Goal: Information Seeking & Learning: Learn about a topic

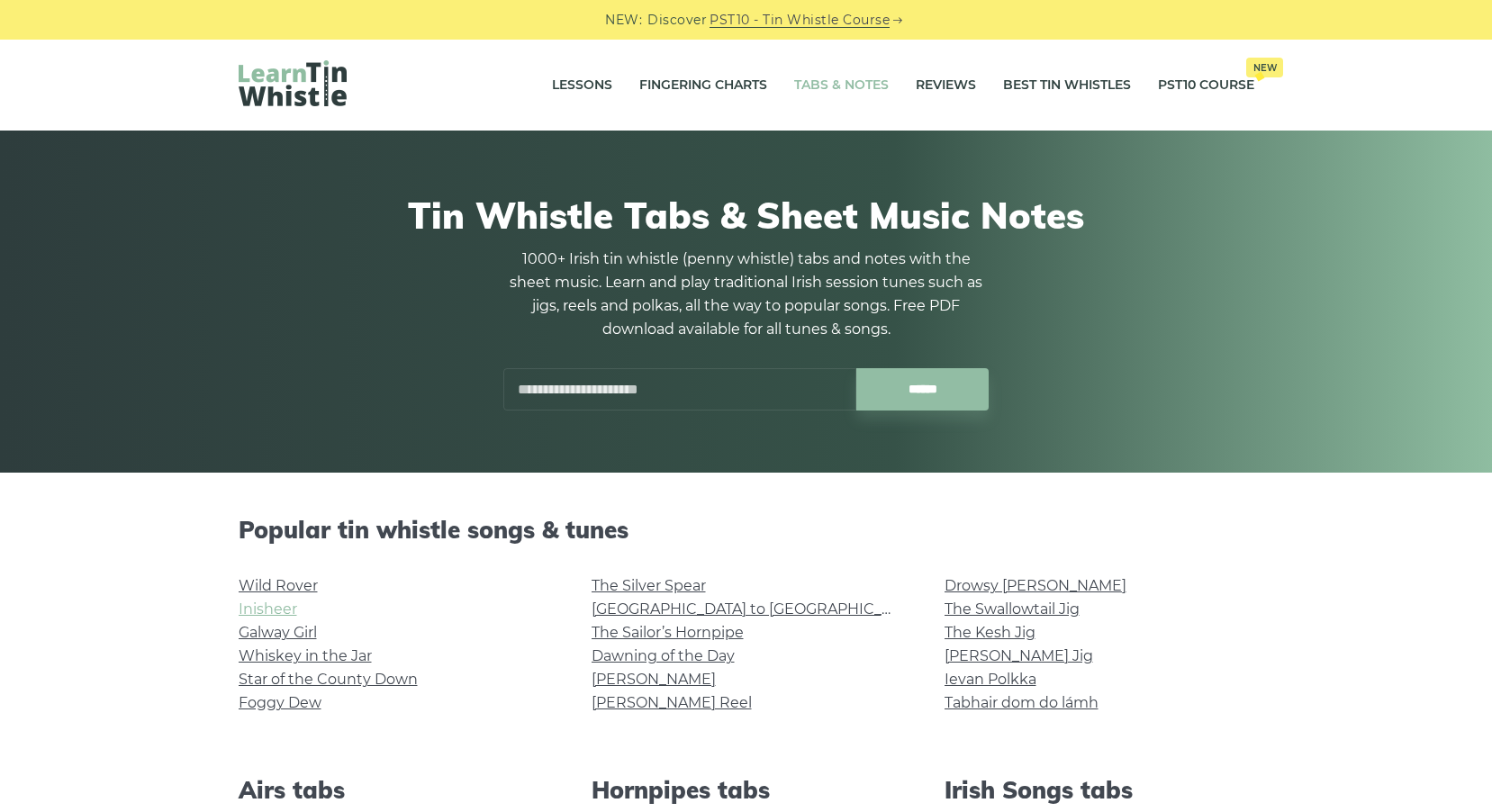
click at [261, 611] on link "Inisheer" at bounding box center [268, 608] width 59 height 17
click at [275, 604] on link "Inisheer" at bounding box center [268, 608] width 59 height 17
click at [273, 633] on link "Galway Girl" at bounding box center [278, 632] width 78 height 17
click at [378, 677] on link "Star of the County Down" at bounding box center [328, 679] width 180 height 17
click at [258, 702] on link "Foggy Dew" at bounding box center [280, 702] width 82 height 17
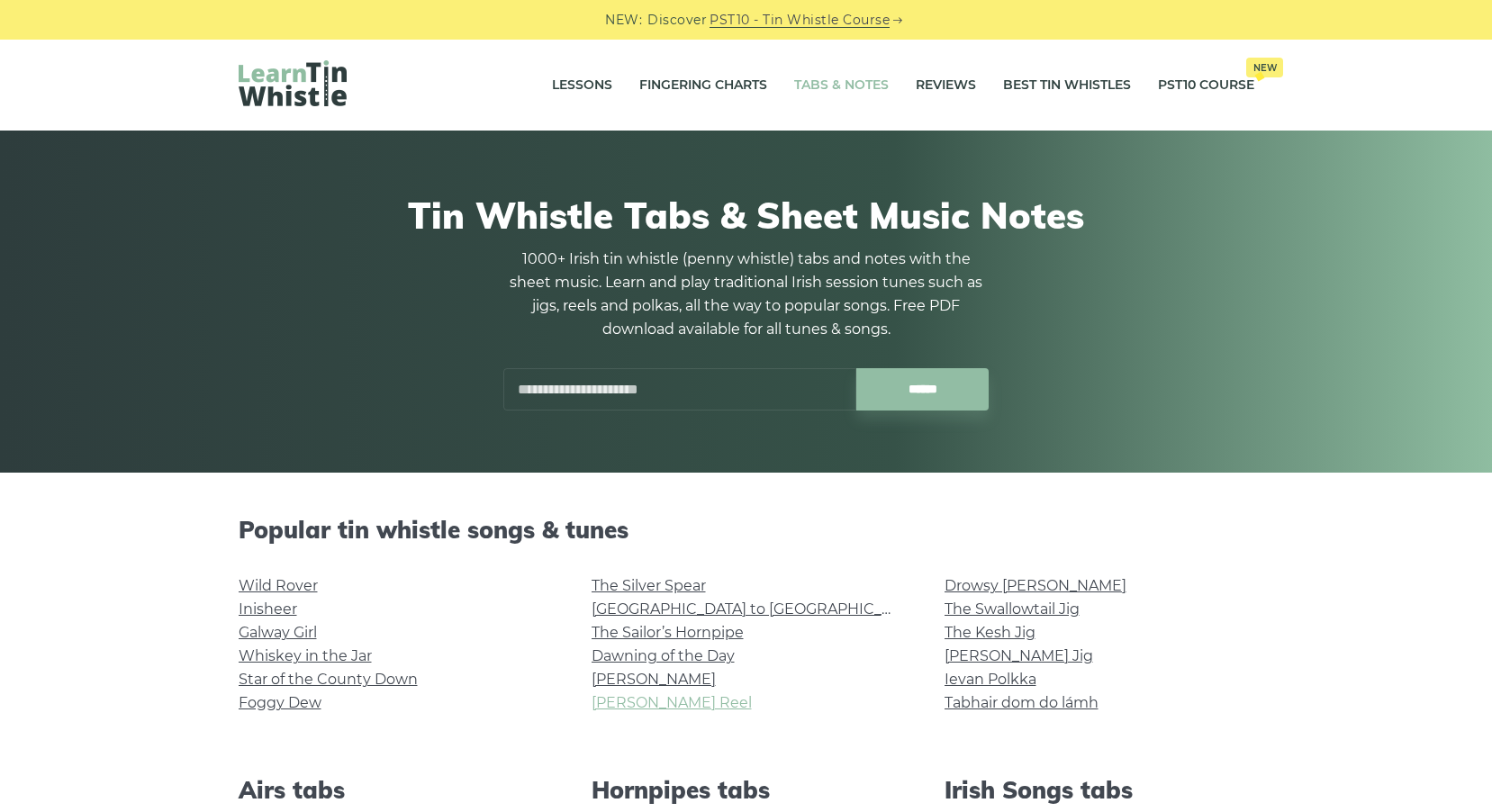
click at [643, 699] on link "[PERSON_NAME] Reel" at bounding box center [671, 702] width 160 height 17
click at [984, 582] on link "Drowsy [PERSON_NAME]" at bounding box center [1035, 585] width 181 height 17
click at [1003, 654] on link "[PERSON_NAME] Jig" at bounding box center [1019, 655] width 149 height 17
click at [983, 630] on link "The Kesh Jig" at bounding box center [990, 632] width 91 height 17
click at [969, 677] on link "Ievan Polkka" at bounding box center [991, 679] width 92 height 17
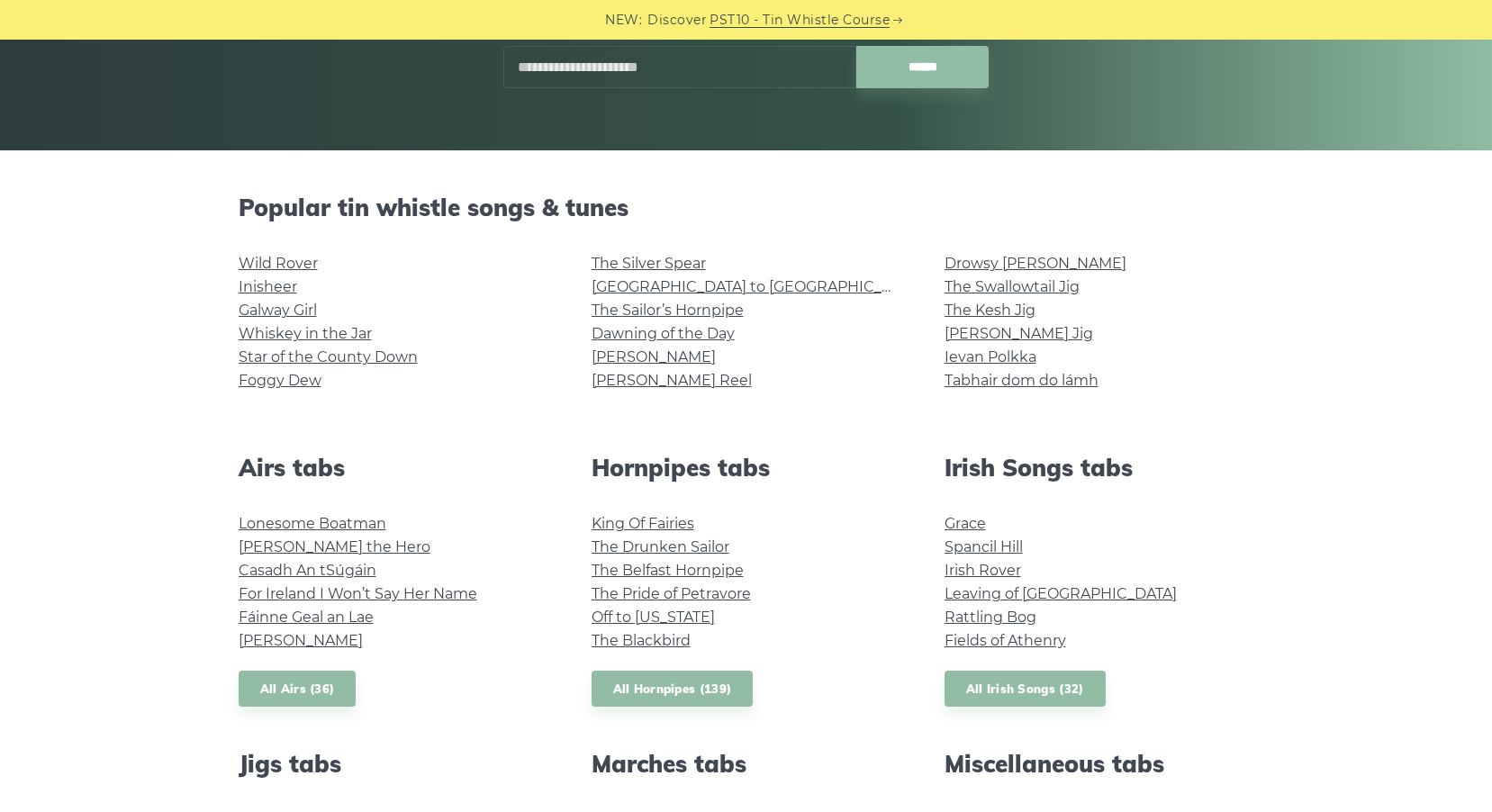
scroll to position [330, 0]
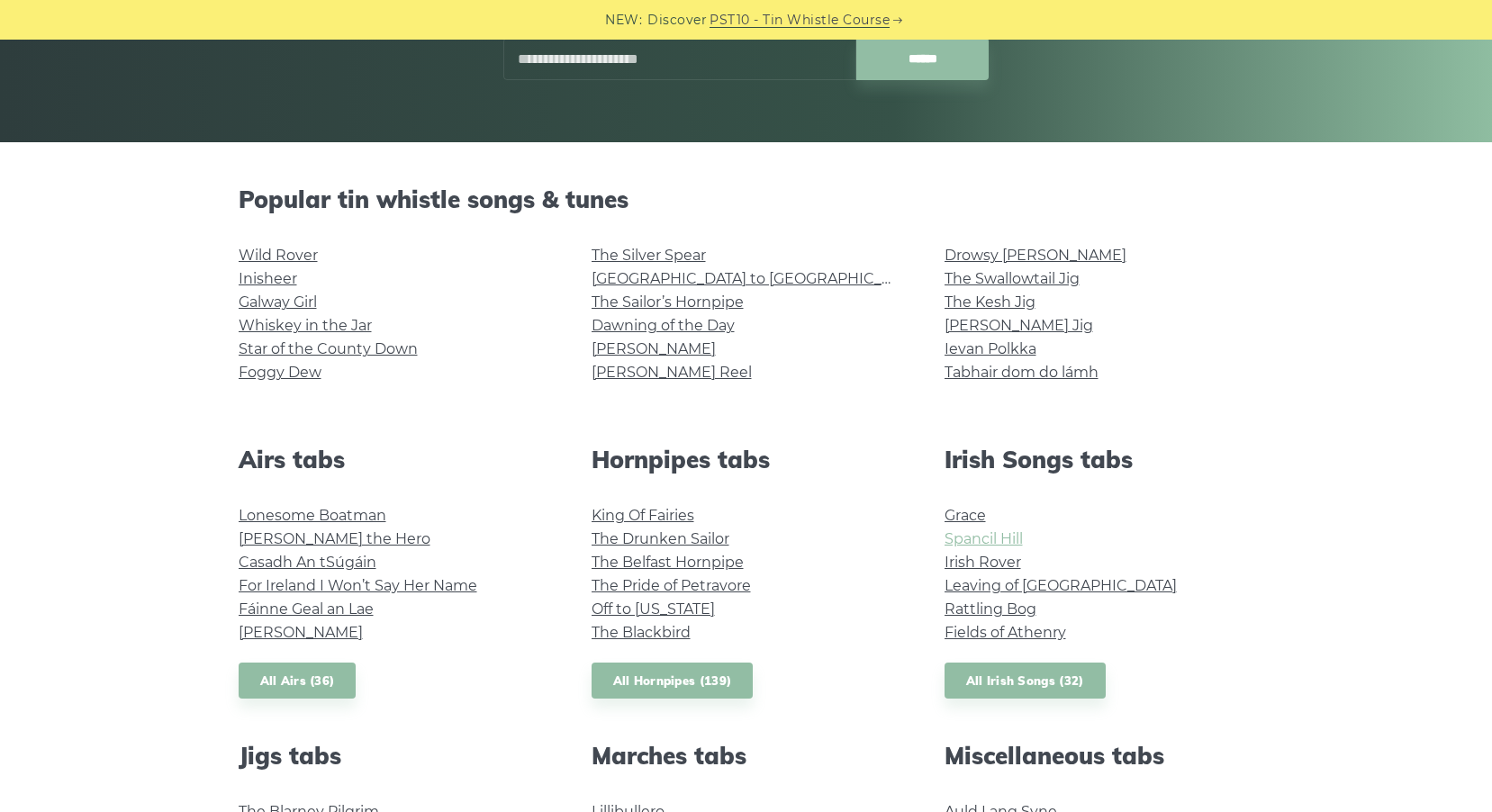
click at [986, 533] on link "Spancil Hill" at bounding box center [984, 538] width 78 height 17
click at [979, 582] on link "Leaving of Liverpool" at bounding box center [1060, 585] width 232 height 17
click at [982, 560] on link "Irish Rover" at bounding box center [983, 562] width 77 height 17
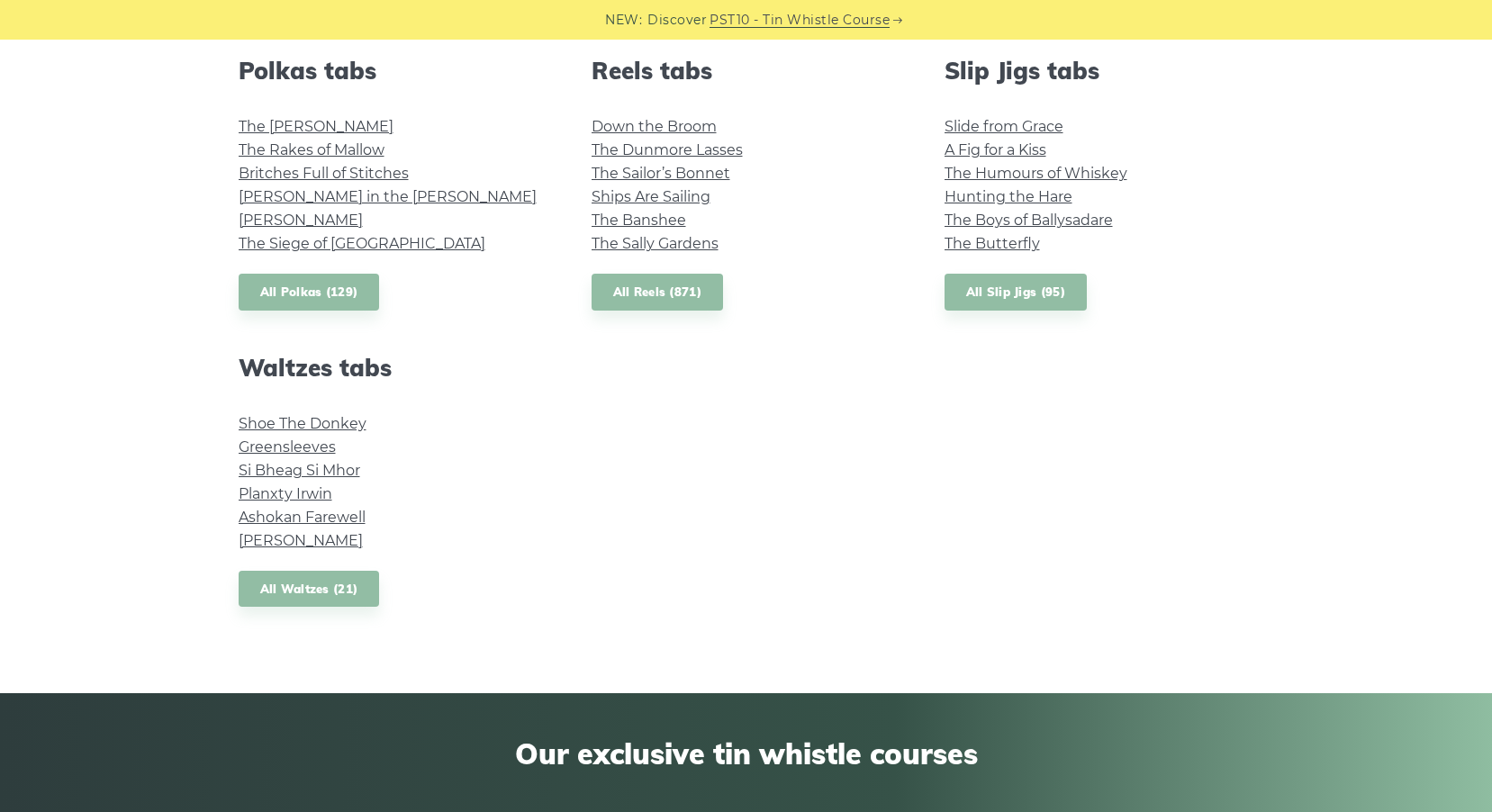
scroll to position [1321, 0]
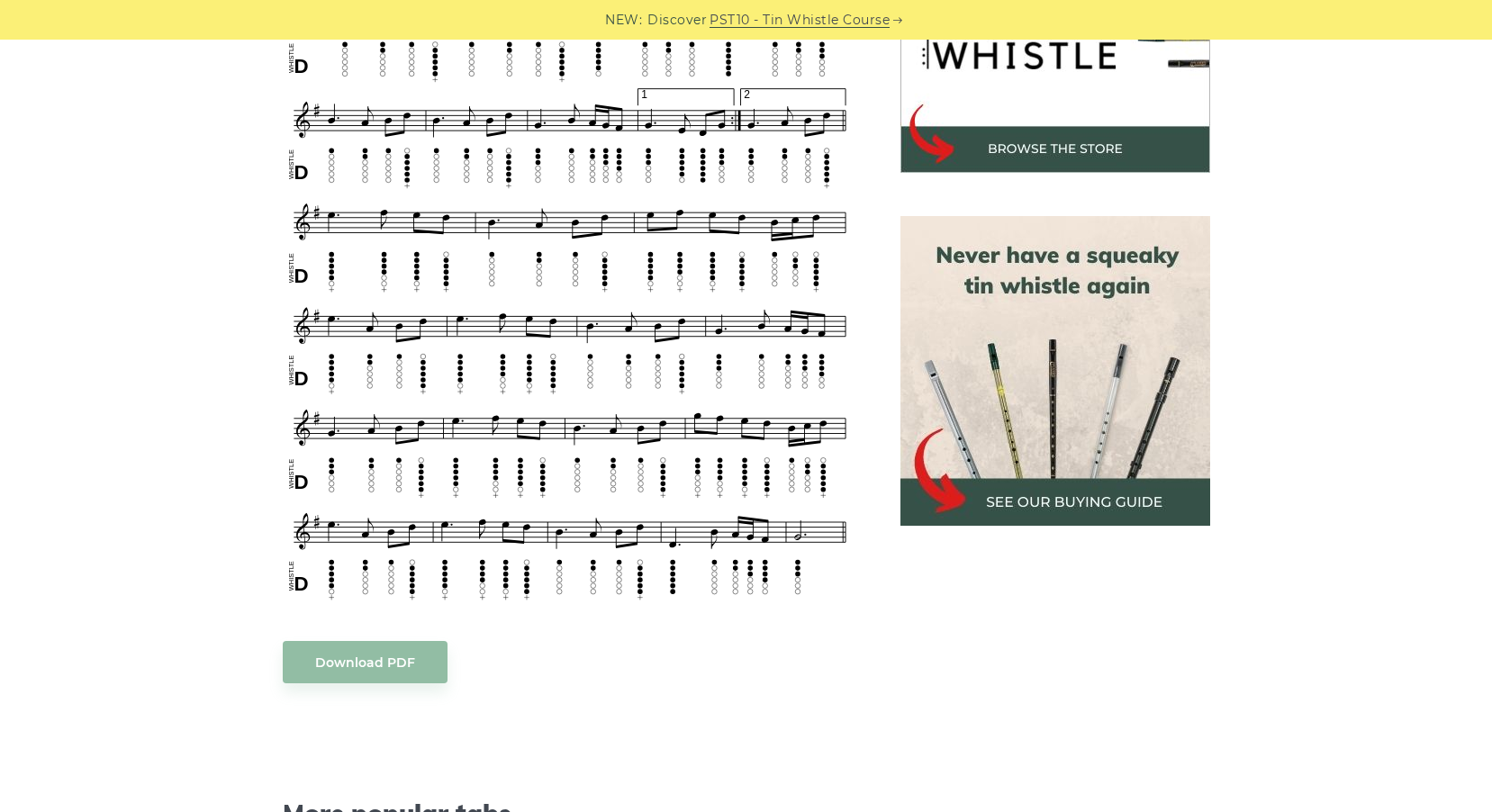
scroll to position [660, 0]
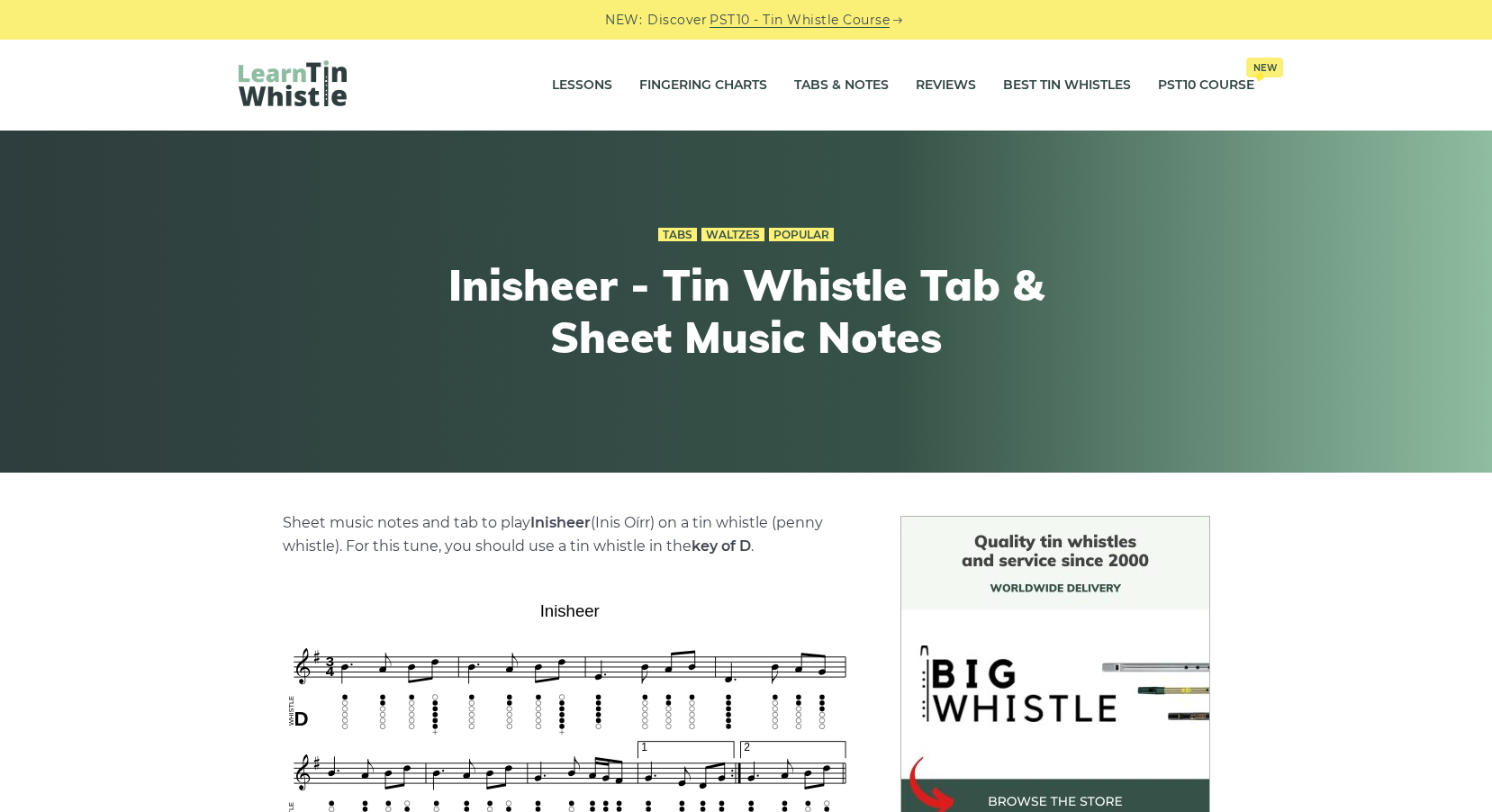
scroll to position [330, 0]
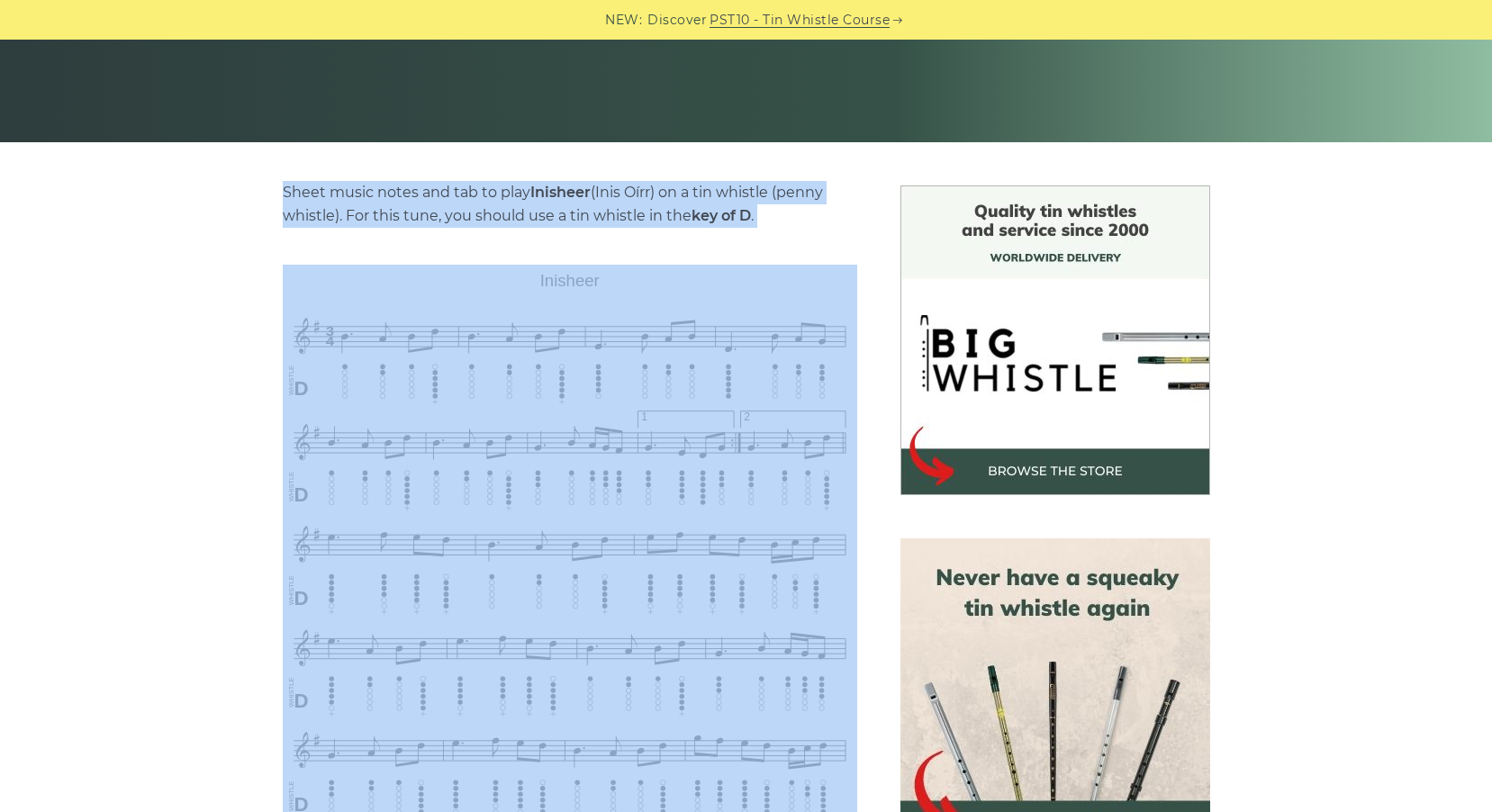
drag, startPoint x: 283, startPoint y: 183, endPoint x: 727, endPoint y: 482, distance: 535.3
copy div "Sheet music notes and tab to play Inisheer (Inis Oírr) on a tin whistle (penny …"
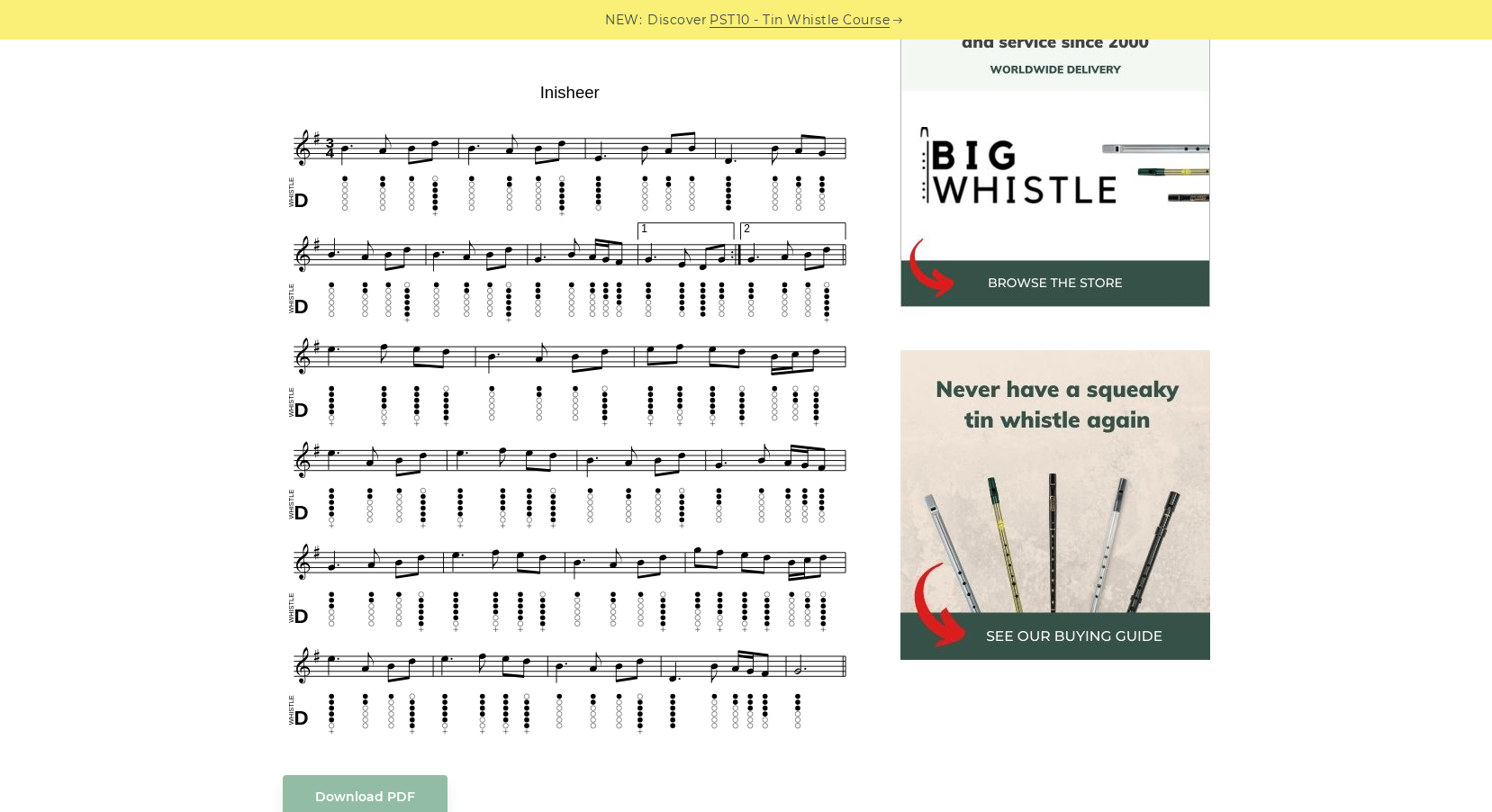
scroll to position [508, 0]
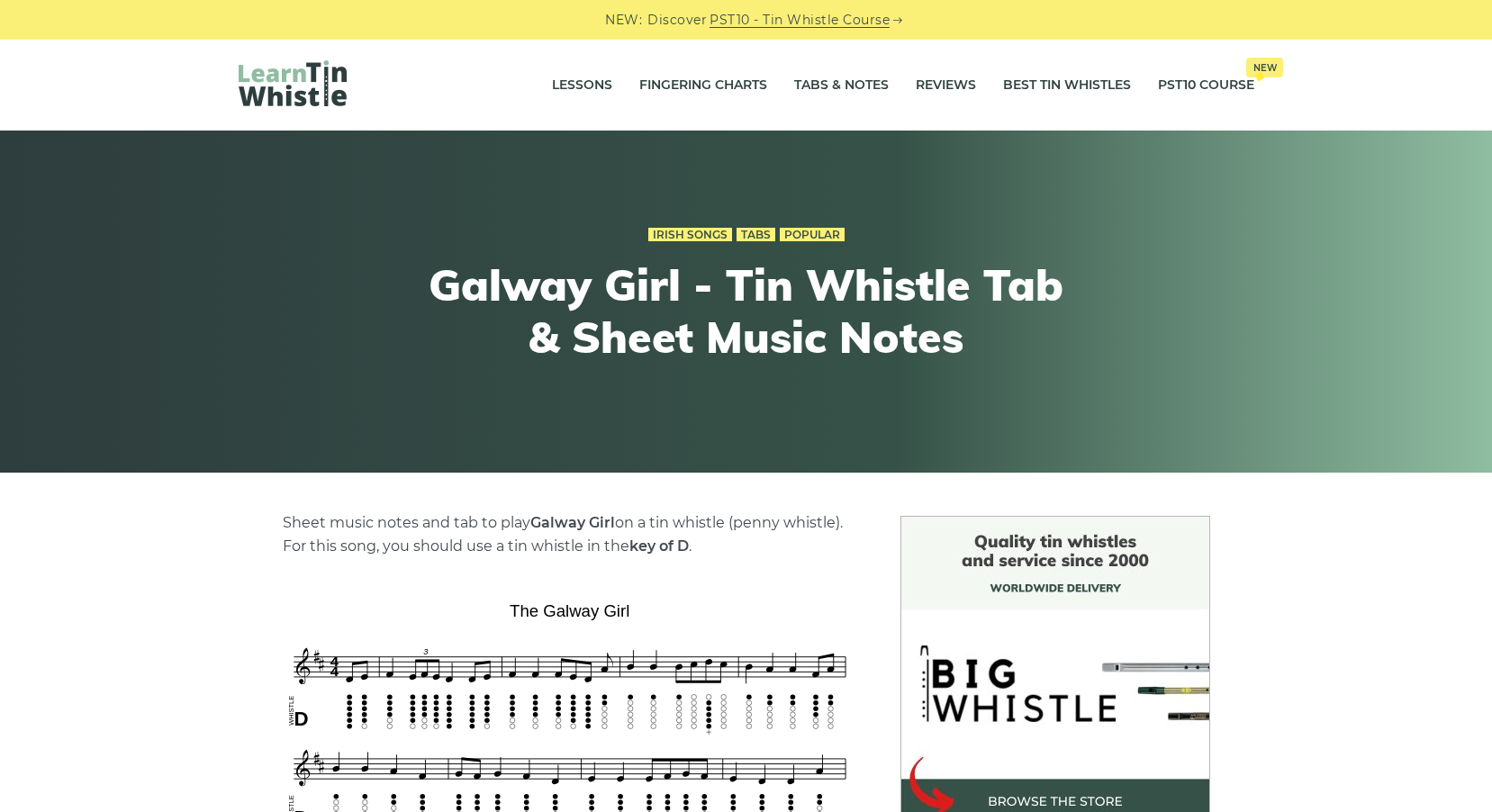
scroll to position [330, 0]
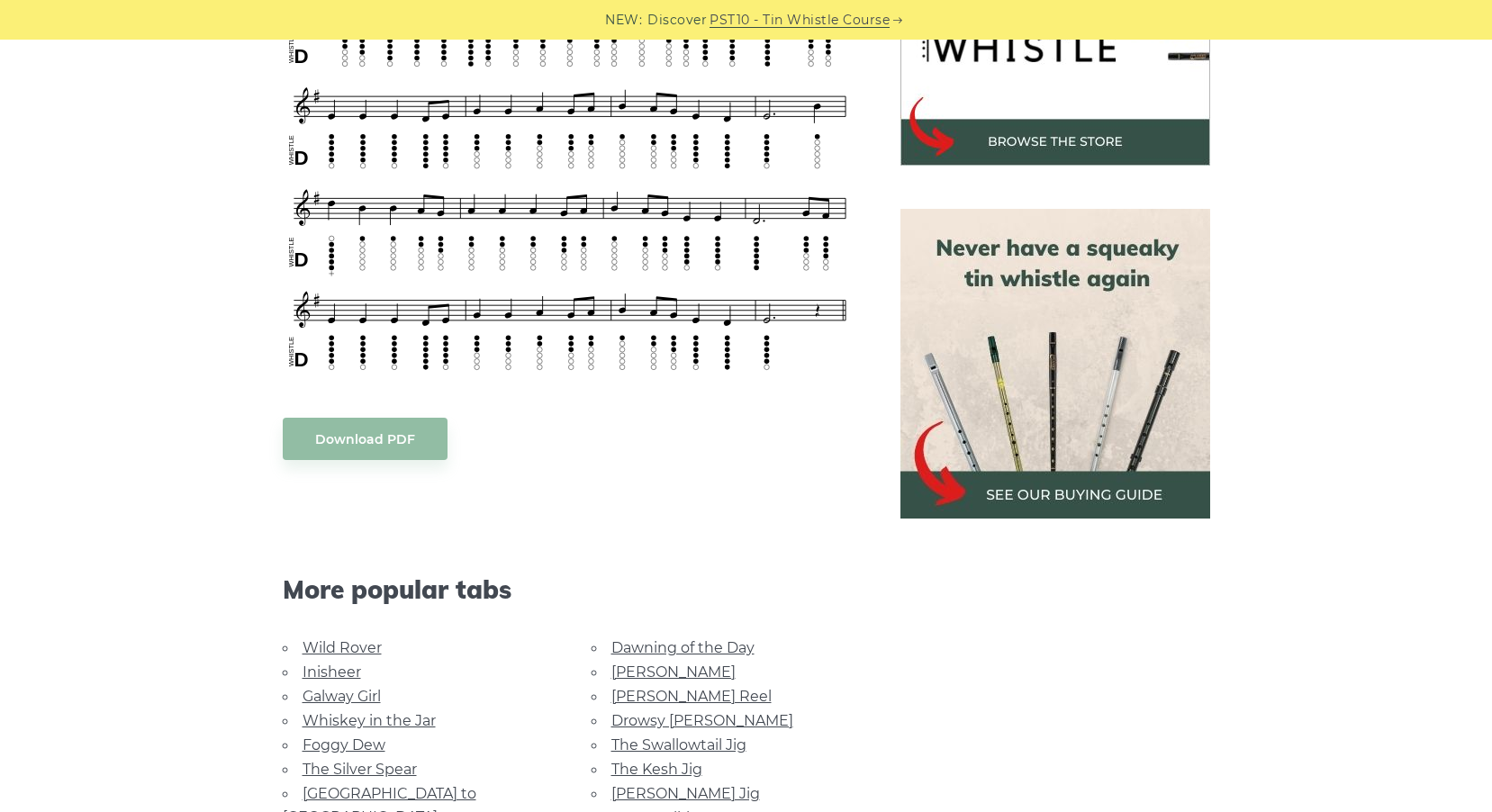
scroll to position [330, 0]
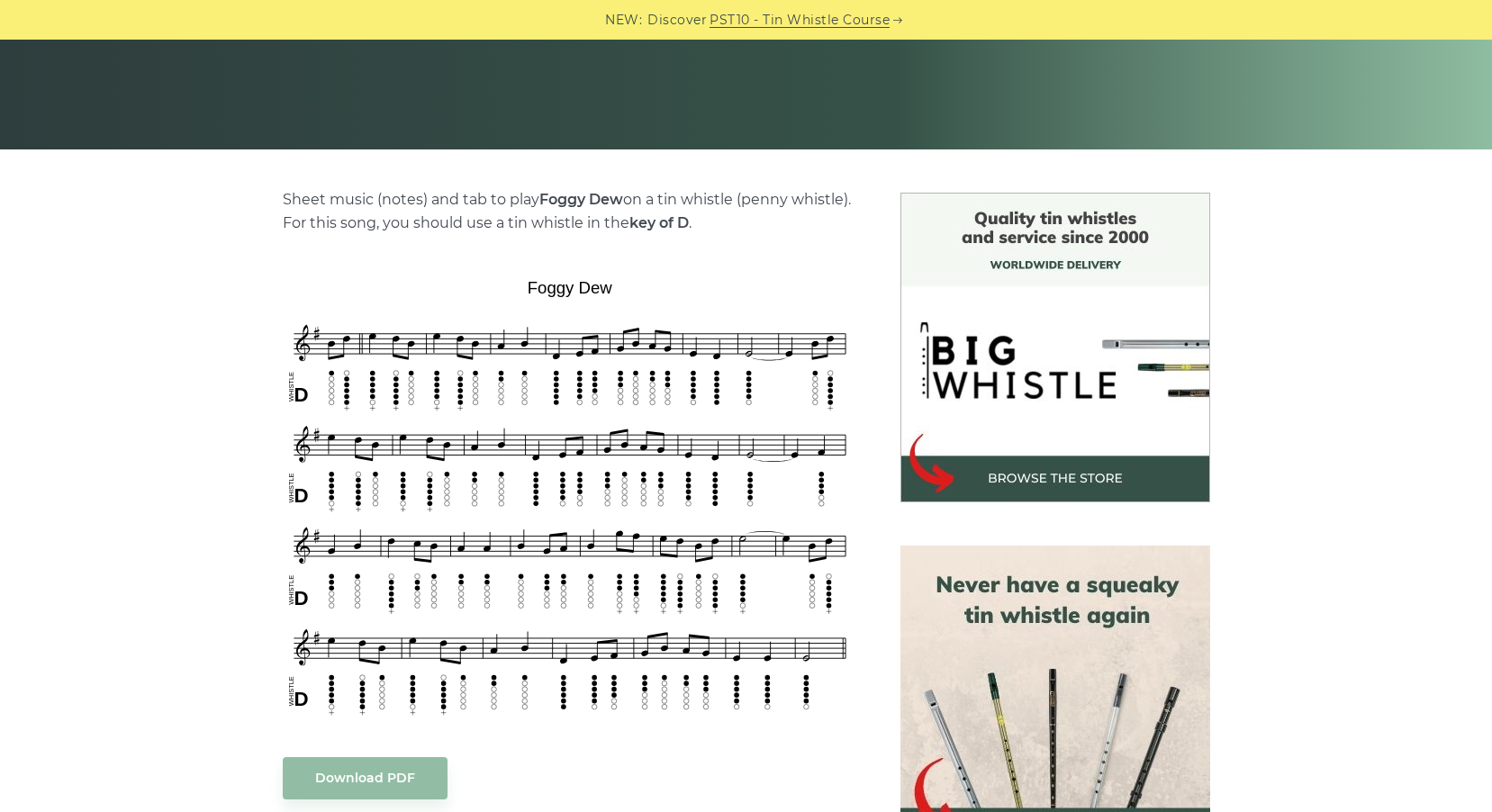
scroll to position [330, 0]
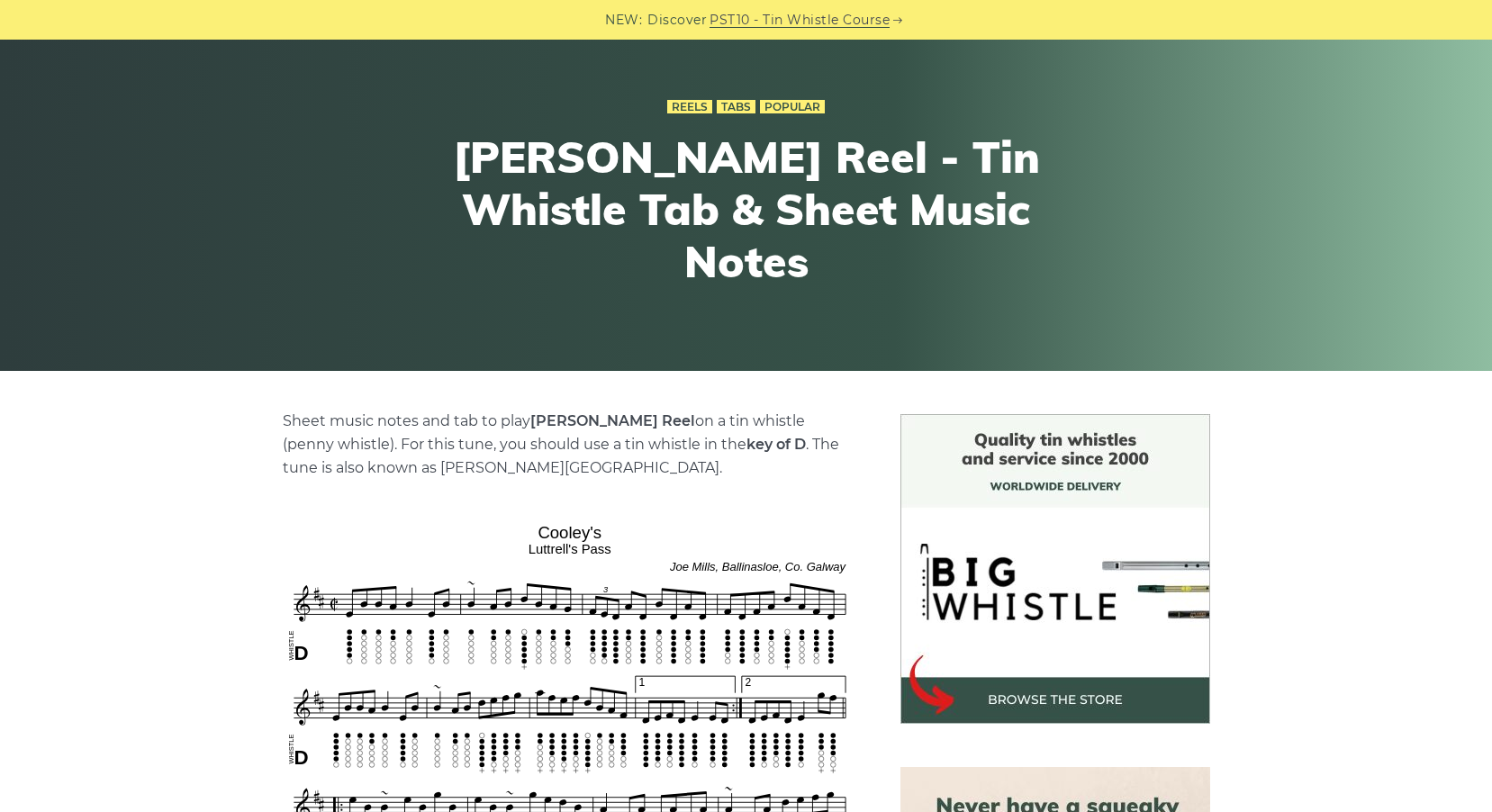
scroll to position [330, 0]
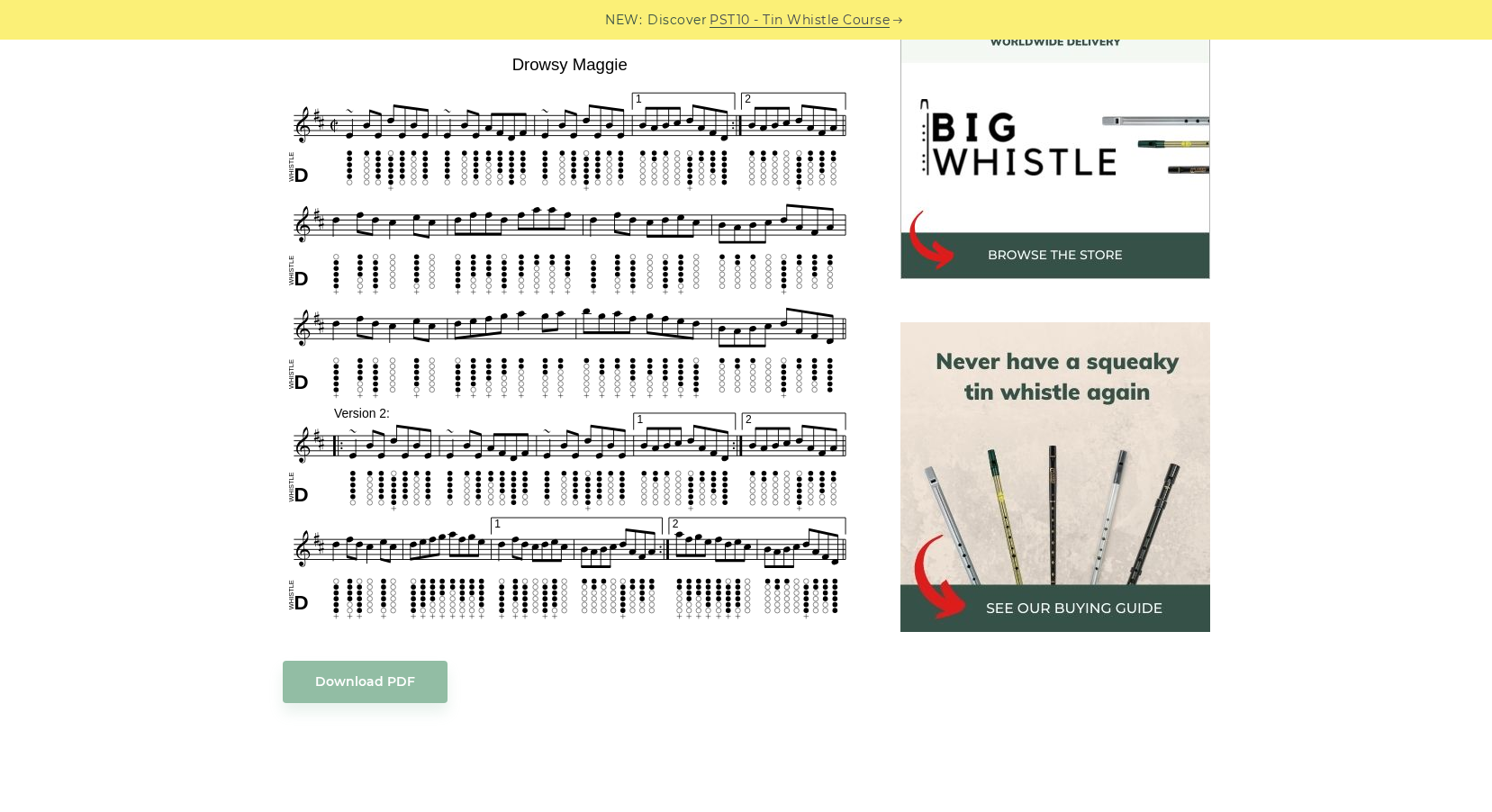
scroll to position [539, 0]
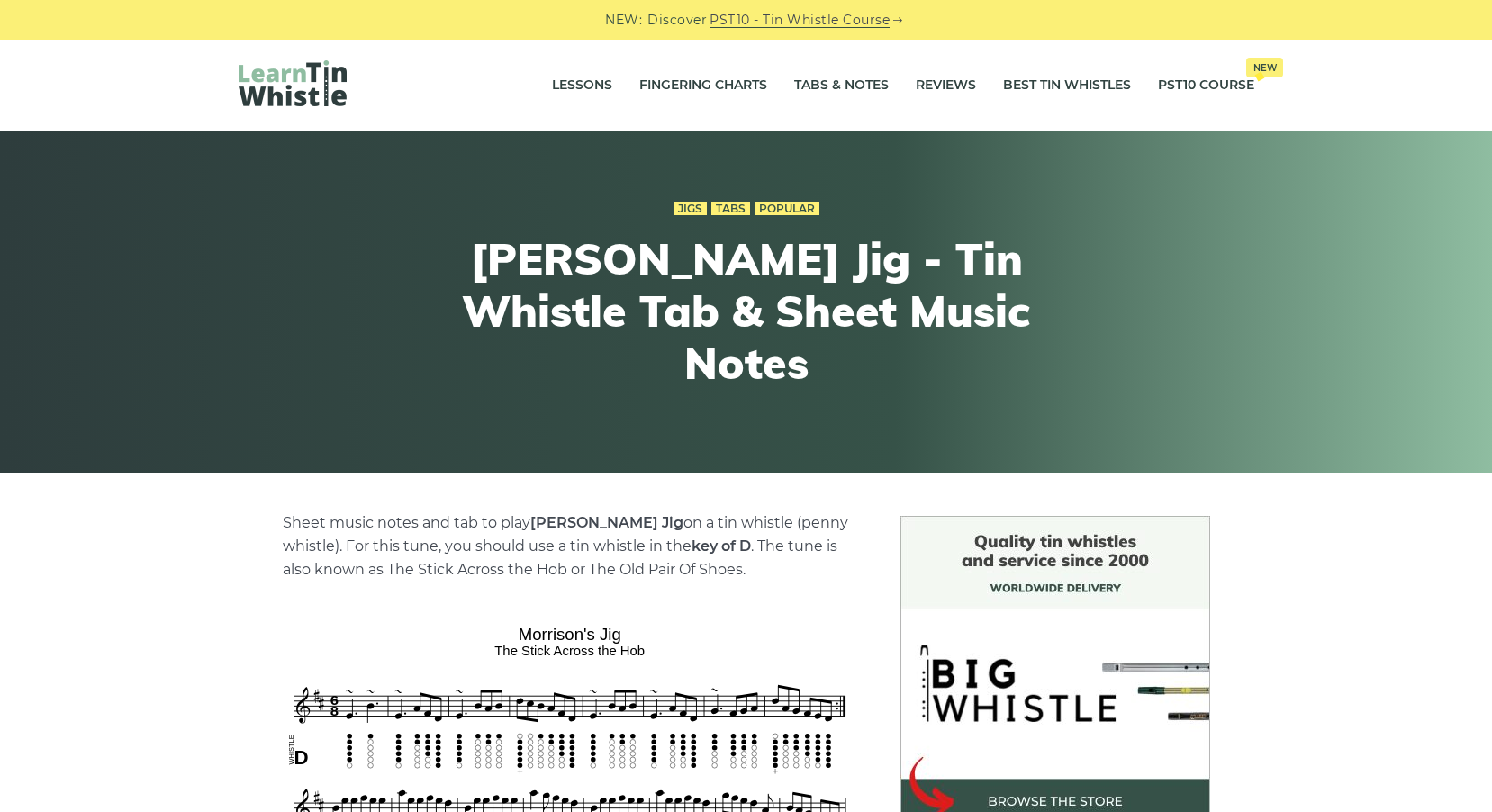
scroll to position [330, 0]
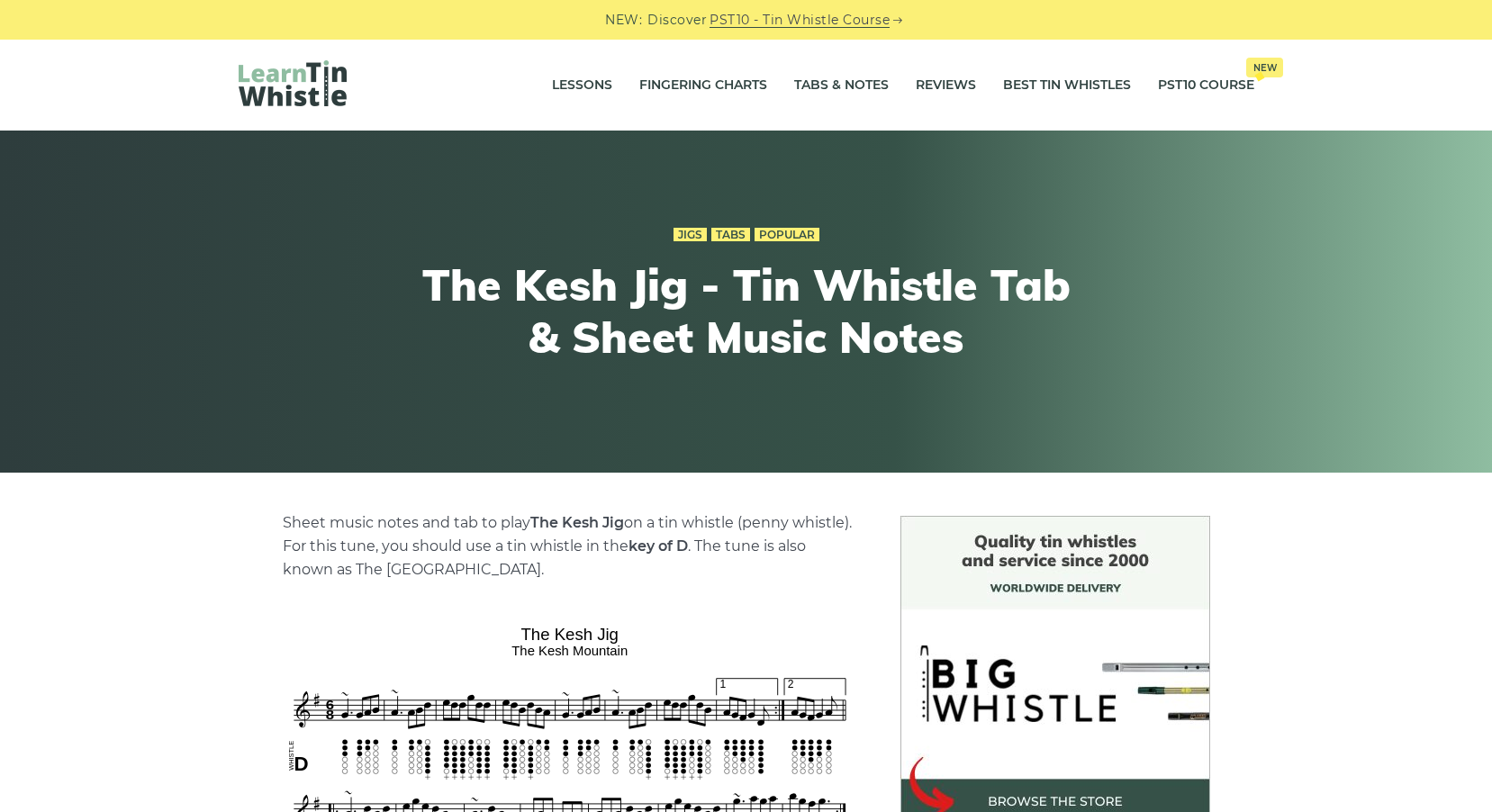
scroll to position [330, 0]
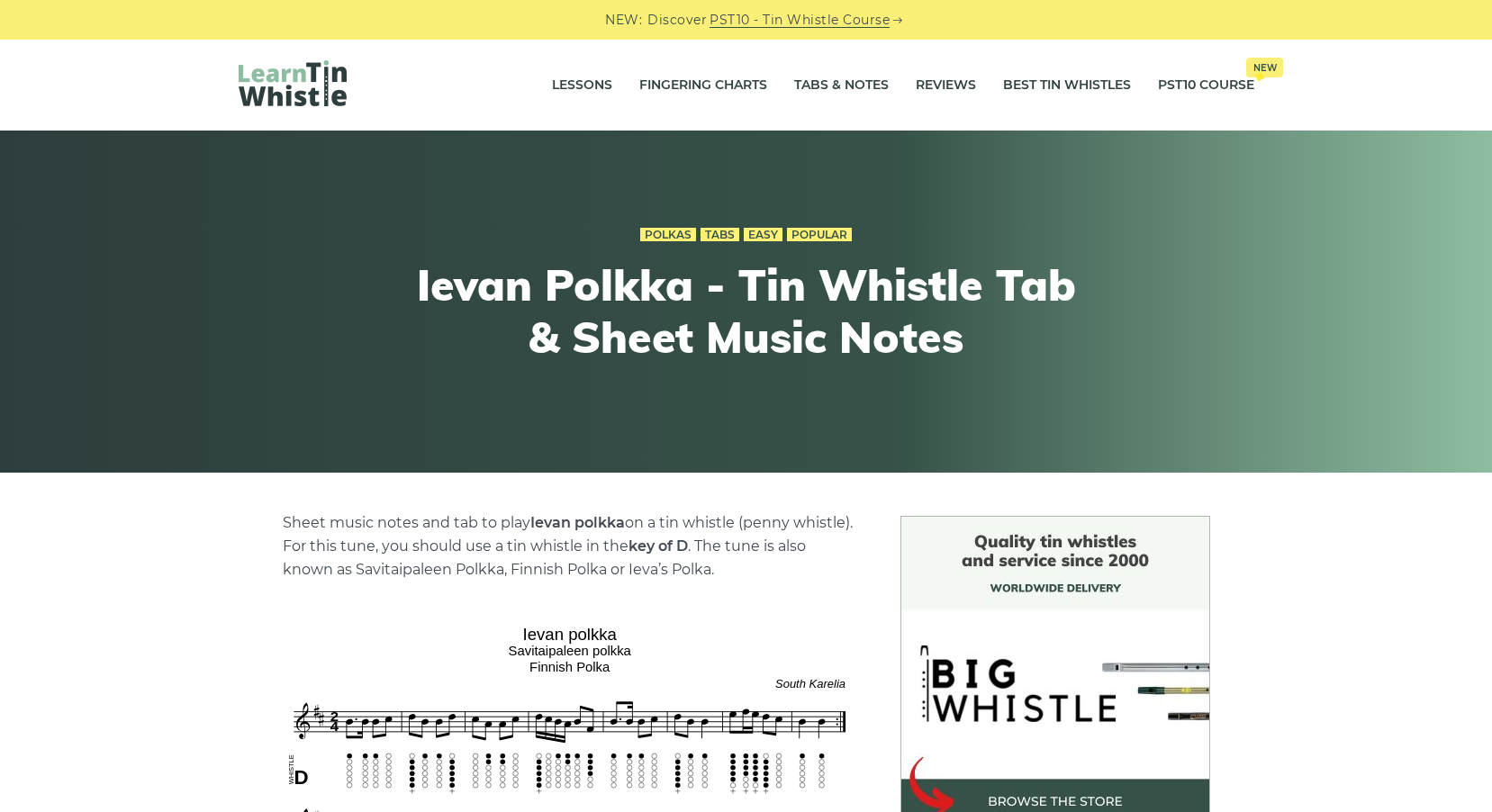
scroll to position [330, 0]
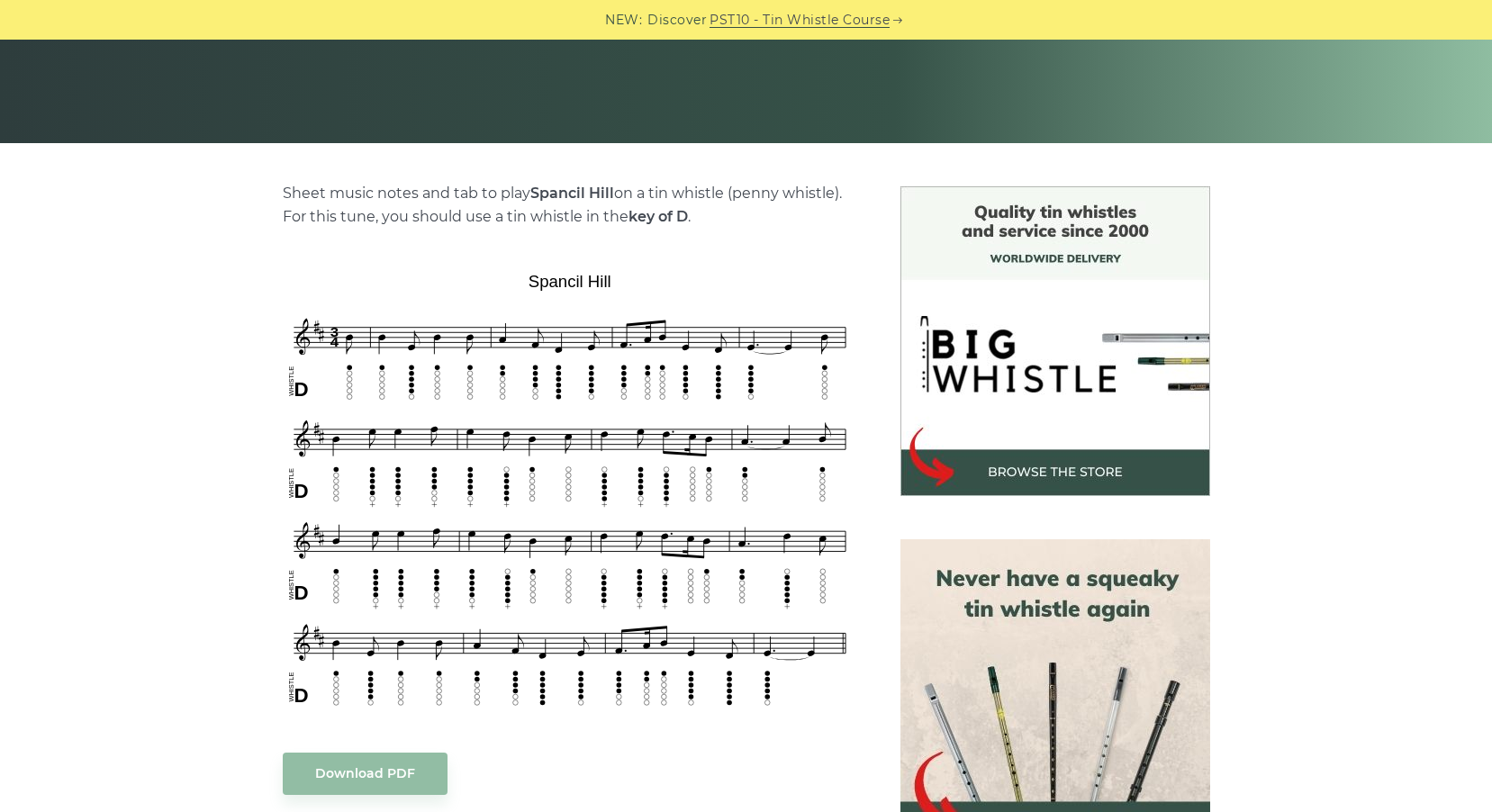
scroll to position [330, 0]
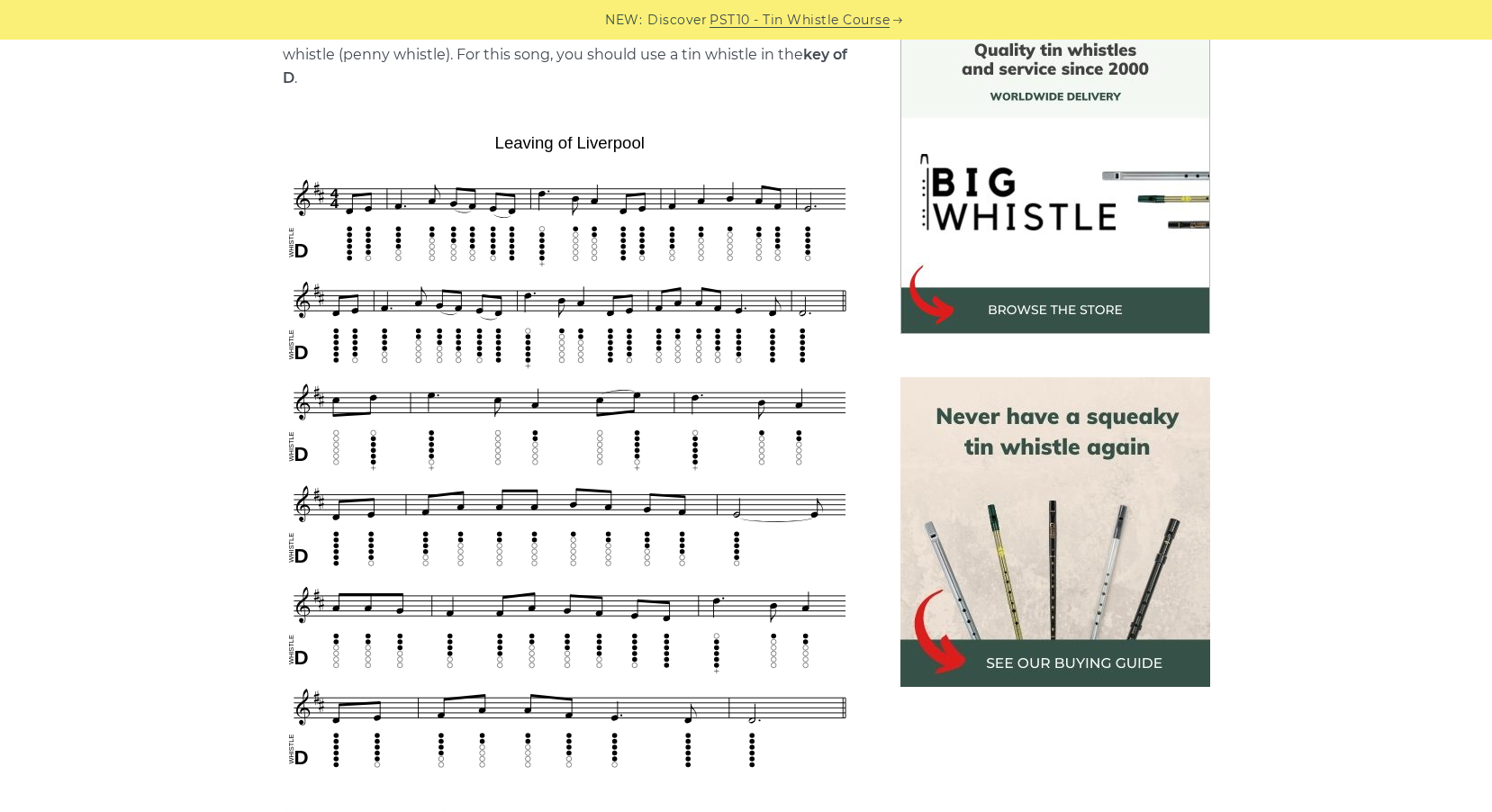
scroll to position [489, 0]
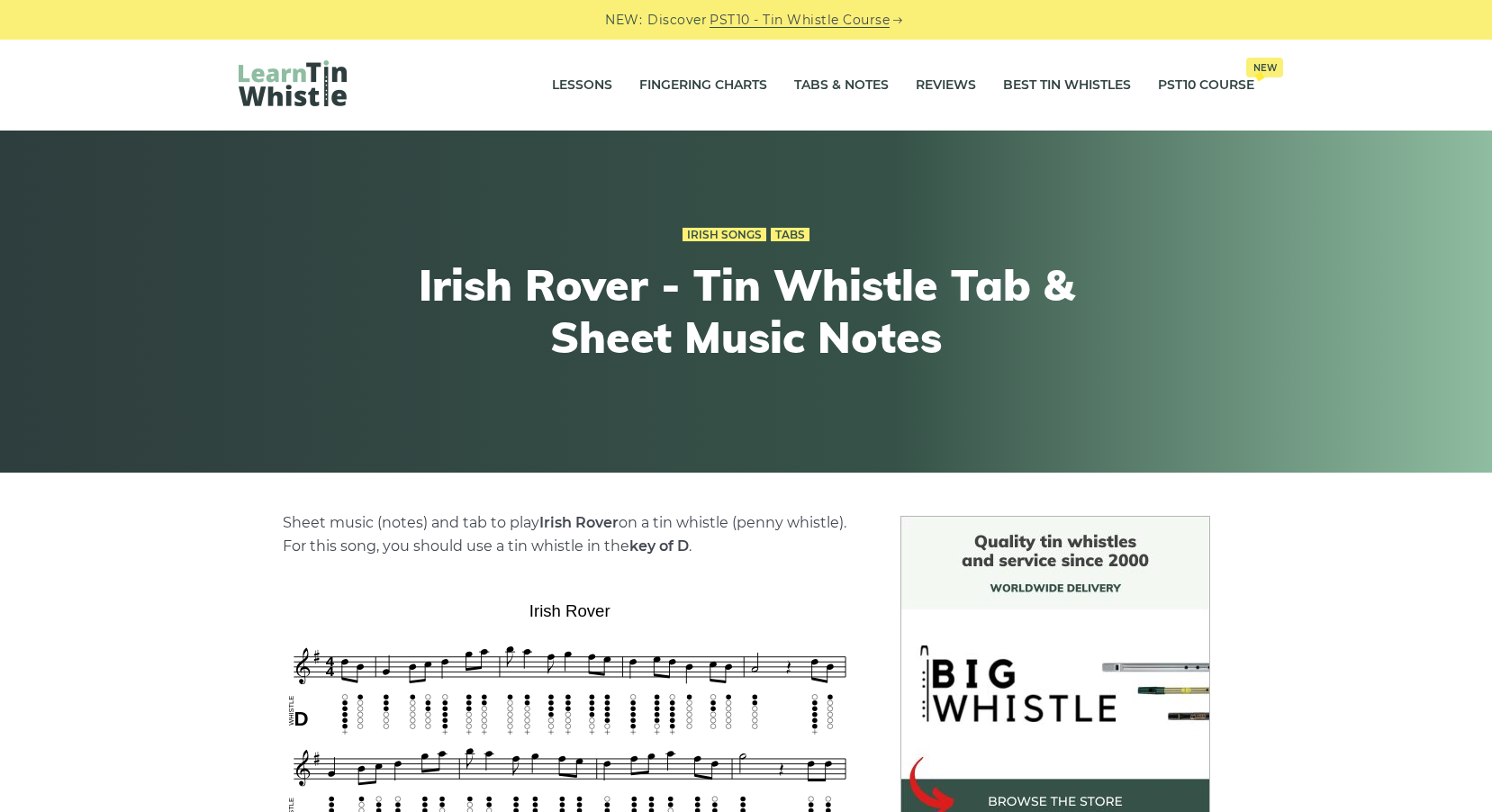
scroll to position [330, 0]
